Goal: Task Accomplishment & Management: Use online tool/utility

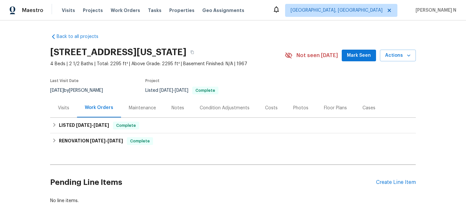
click at [146, 105] on div "Maintenance" at bounding box center [142, 108] width 27 height 6
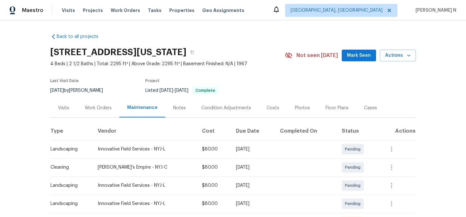
scroll to position [71, 0]
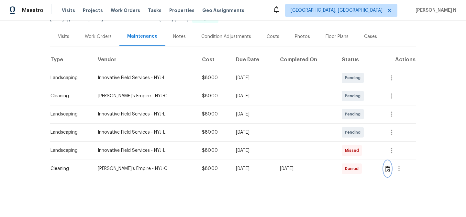
click at [391, 169] on img "button" at bounding box center [388, 168] width 6 height 6
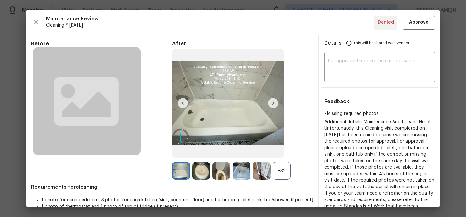
click at [276, 170] on div "+32" at bounding box center [282, 171] width 18 height 18
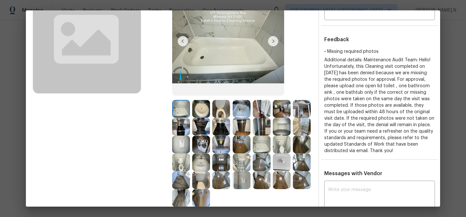
scroll to position [125, 0]
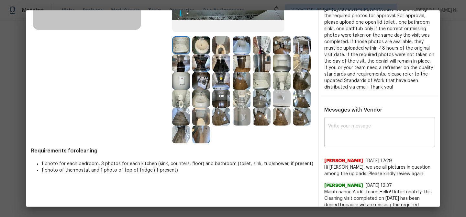
click at [376, 129] on textarea at bounding box center [379, 133] width 103 height 18
paste textarea "Maintenance Audit Team: Hello! Thank you for uploading the photo, after further…"
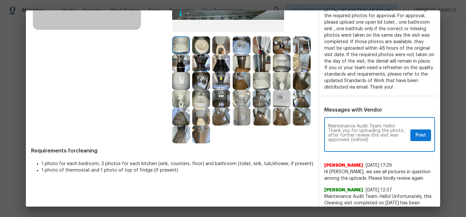
scroll to position [0, 0]
drag, startPoint x: 351, startPoint y: 138, endPoint x: 375, endPoint y: 140, distance: 24.0
click at [375, 140] on textarea "Maintenance Audit Team: Hello! Thank you for uploading the photo, after further…" at bounding box center [368, 135] width 80 height 23
type textarea "Maintenance Audit Team: Hello! Thank you for uploading the photo, after further…"
click at [426, 135] on button "Post" at bounding box center [421, 135] width 21 height 12
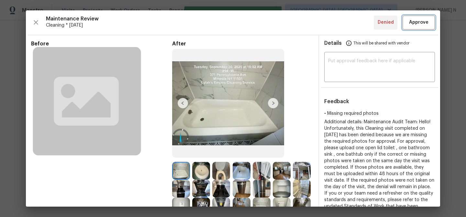
click at [422, 23] on span "Approve" at bounding box center [418, 22] width 19 height 8
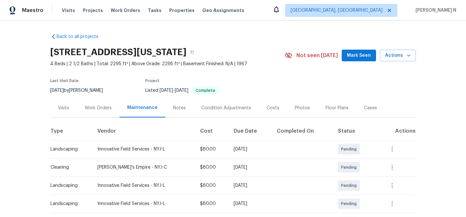
scroll to position [0, 0]
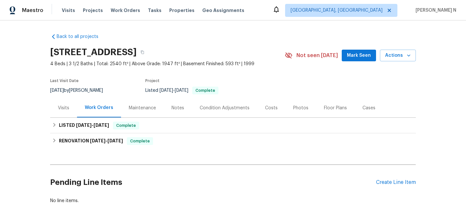
click at [140, 107] on div "Maintenance" at bounding box center [142, 108] width 27 height 6
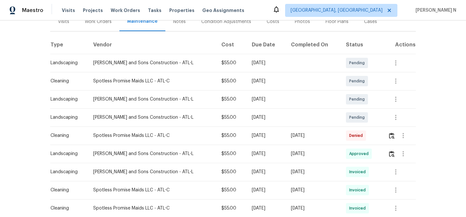
scroll to position [87, 0]
click at [391, 138] on button "button" at bounding box center [391, 135] width 7 height 16
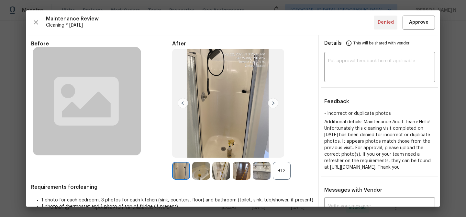
click at [282, 175] on div "+12" at bounding box center [282, 171] width 18 height 18
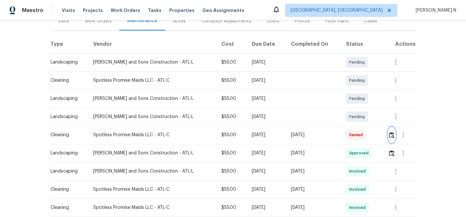
scroll to position [0, 0]
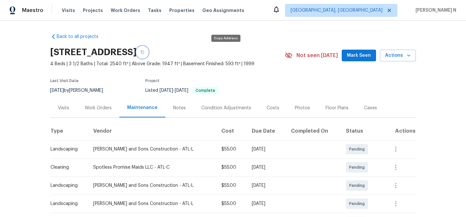
click at [148, 49] on button "button" at bounding box center [143, 52] width 12 height 12
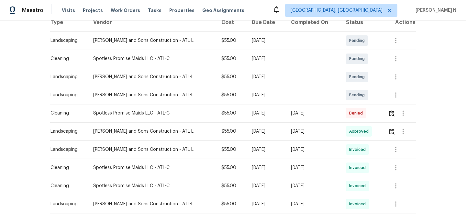
scroll to position [116, 0]
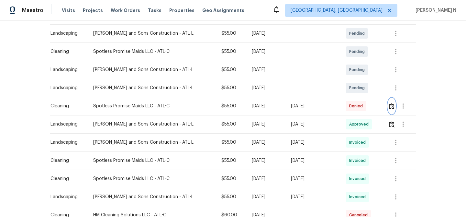
click at [391, 108] on img "button" at bounding box center [392, 106] width 6 height 6
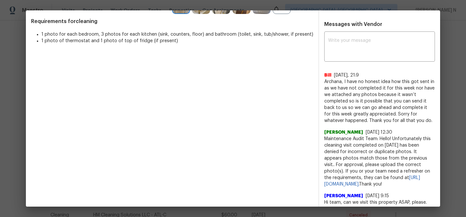
scroll to position [170, 0]
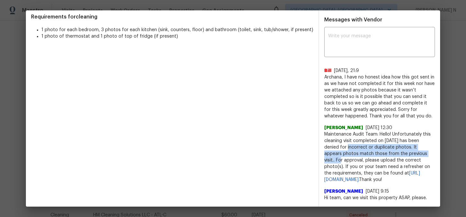
drag, startPoint x: 340, startPoint y: 154, endPoint x: 417, endPoint y: 161, distance: 77.1
click at [417, 161] on span "Maintenance Audit Team: Hello! Unfortunately this cleaning visit completed on 0…" at bounding box center [380, 157] width 111 height 52
copy span "for incorrect or duplicate photos. It appears photos match those from the previ…"
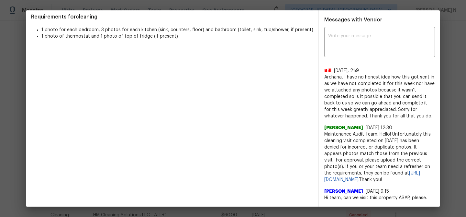
drag, startPoint x: 345, startPoint y: 83, endPoint x: 357, endPoint y: 97, distance: 18.9
click at [357, 97] on span "Archana, I have no honest idea how this got sent in as we have not completed it…" at bounding box center [380, 96] width 111 height 45
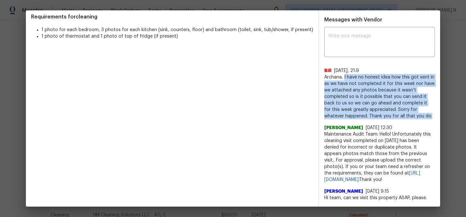
drag, startPoint x: 345, startPoint y: 83, endPoint x: 410, endPoint y: 120, distance: 75.7
click at [410, 119] on span "Archana, I have no honest idea how this got sent in as we have not completed it…" at bounding box center [380, 96] width 111 height 45
copy span "I have no honest idea how this got sent in as we have not completed it for this…"
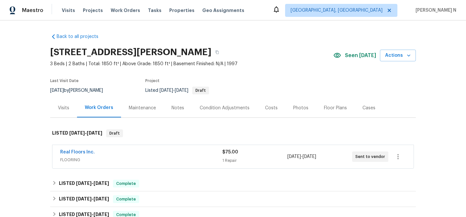
click at [139, 110] on div "Maintenance" at bounding box center [142, 108] width 27 height 6
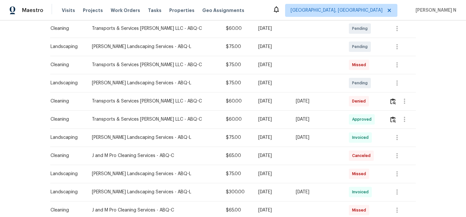
scroll to position [121, 0]
click at [391, 101] on img "button" at bounding box center [394, 100] width 6 height 6
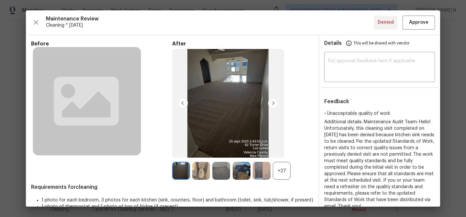
click at [281, 174] on div "+27" at bounding box center [282, 171] width 18 height 18
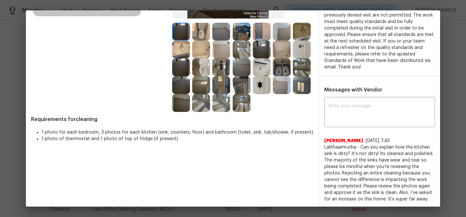
scroll to position [135, 0]
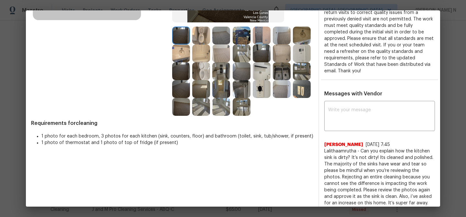
click at [287, 70] on img at bounding box center [282, 71] width 18 height 18
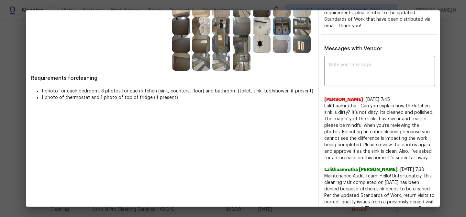
scroll to position [182, 0]
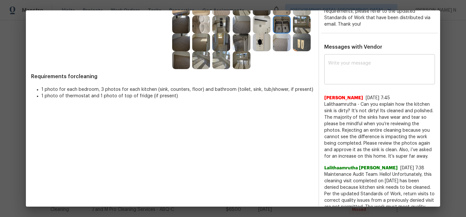
click at [349, 61] on textarea at bounding box center [379, 70] width 103 height 18
paste textarea "Maintenance Audit Team: Hello! Thank you for the feedback after further review …"
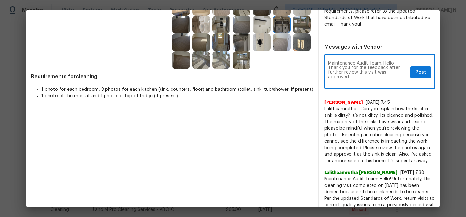
scroll to position [0, 0]
type textarea "Maintenance Audit Team: Hello! Thank you for the feedback after further review …"
click at [423, 68] on span "Post" at bounding box center [421, 72] width 10 height 8
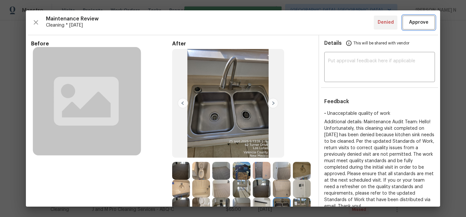
click at [418, 24] on span "Approve" at bounding box center [418, 22] width 19 height 8
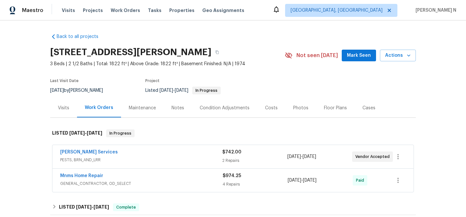
click at [149, 115] on div "Maintenance" at bounding box center [142, 107] width 43 height 19
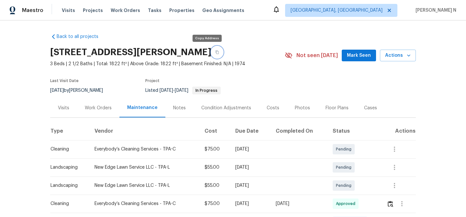
click at [215, 51] on icon "button" at bounding box center [217, 52] width 4 height 4
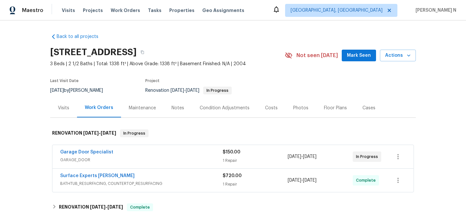
click at [147, 110] on div "Maintenance" at bounding box center [142, 108] width 27 height 6
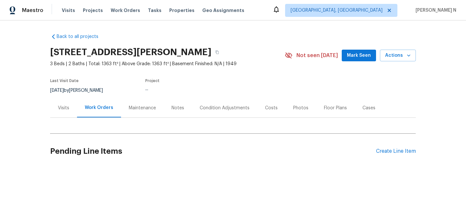
click at [140, 113] on div "Maintenance" at bounding box center [142, 107] width 43 height 19
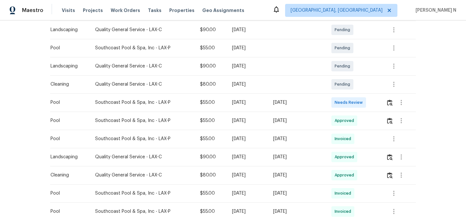
scroll to position [153, 0]
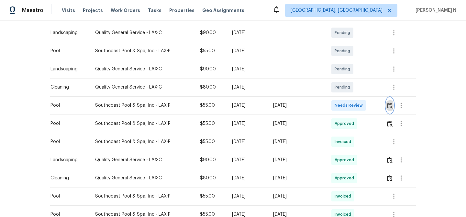
click at [393, 104] on img "button" at bounding box center [390, 105] width 6 height 6
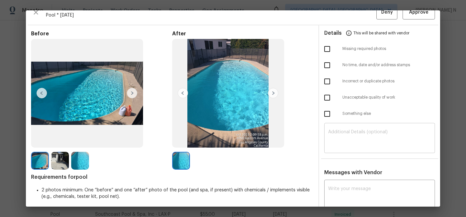
scroll to position [0, 0]
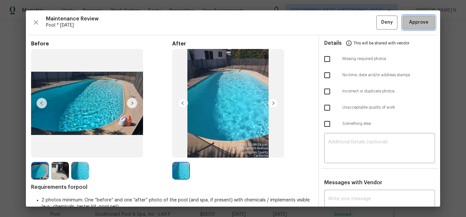
click at [416, 23] on span "Approve" at bounding box center [418, 22] width 19 height 8
